Goal: Obtain resource: Download file/media

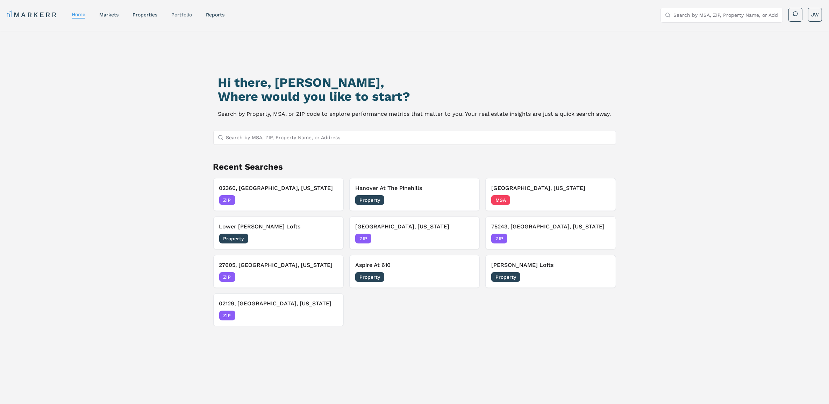
click at [188, 16] on link "Portfolio" at bounding box center [181, 15] width 21 height 6
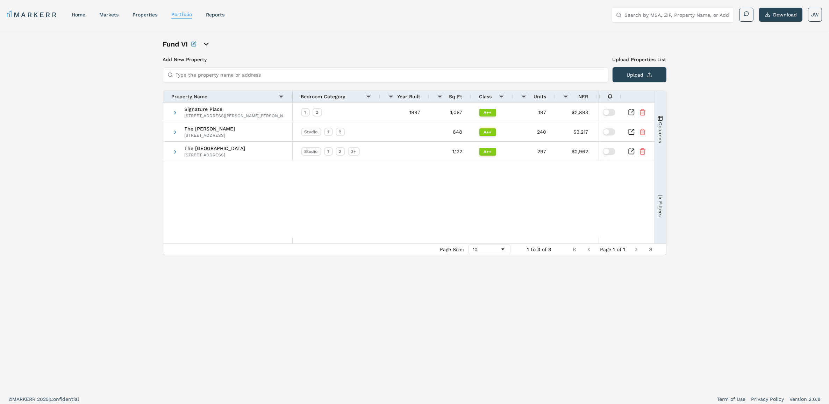
click at [181, 46] on h1 "Fund VI" at bounding box center [175, 44] width 25 height 10
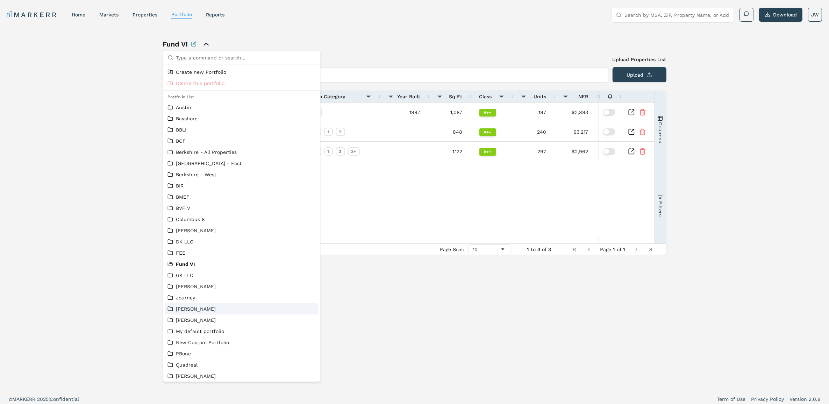
click at [213, 304] on div "Justin Smith" at bounding box center [242, 308] width 154 height 11
click at [197, 305] on link "Justin Smith" at bounding box center [242, 308] width 148 height 7
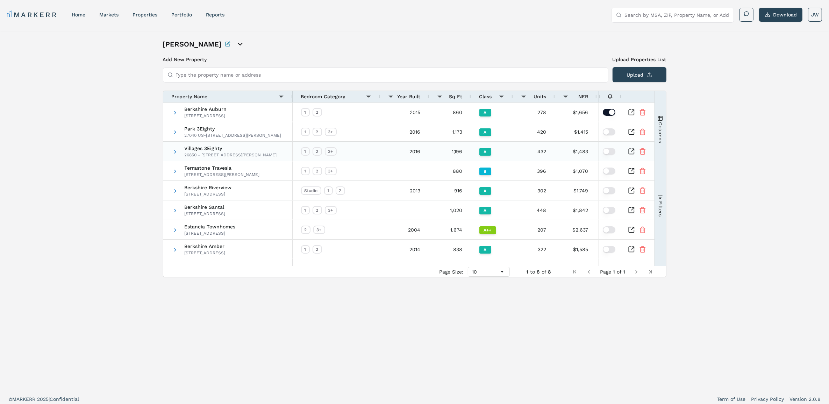
scroll to position [4, 0]
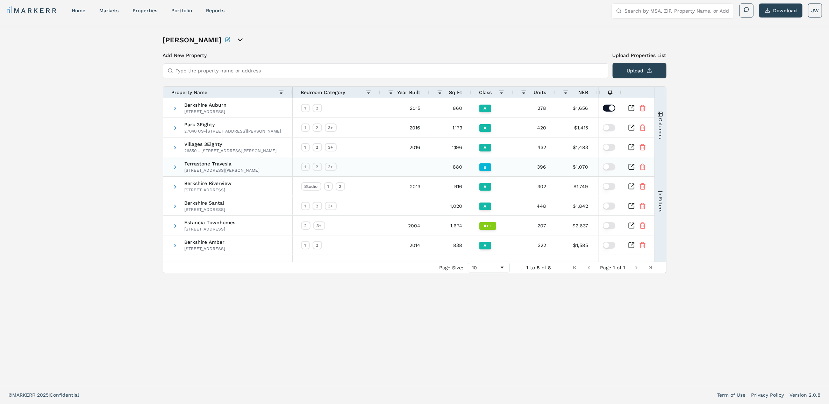
click at [631, 165] on icon "Inspect Comparable" at bounding box center [631, 166] width 7 height 7
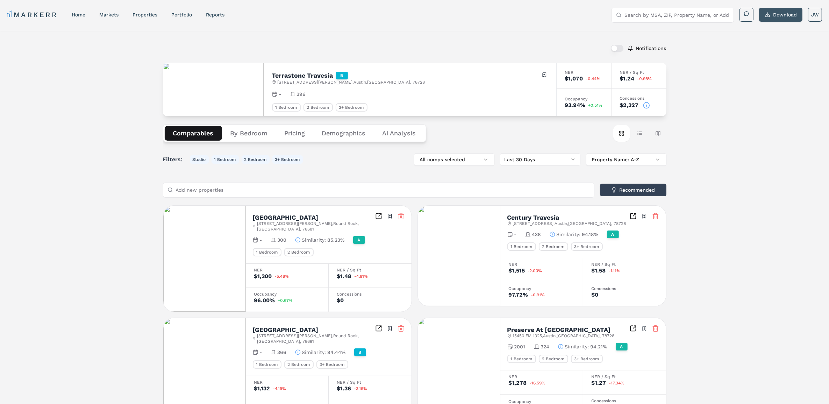
click at [776, 11] on button "Download" at bounding box center [780, 15] width 43 height 14
